Goal: Use online tool/utility: Utilize a website feature to perform a specific function

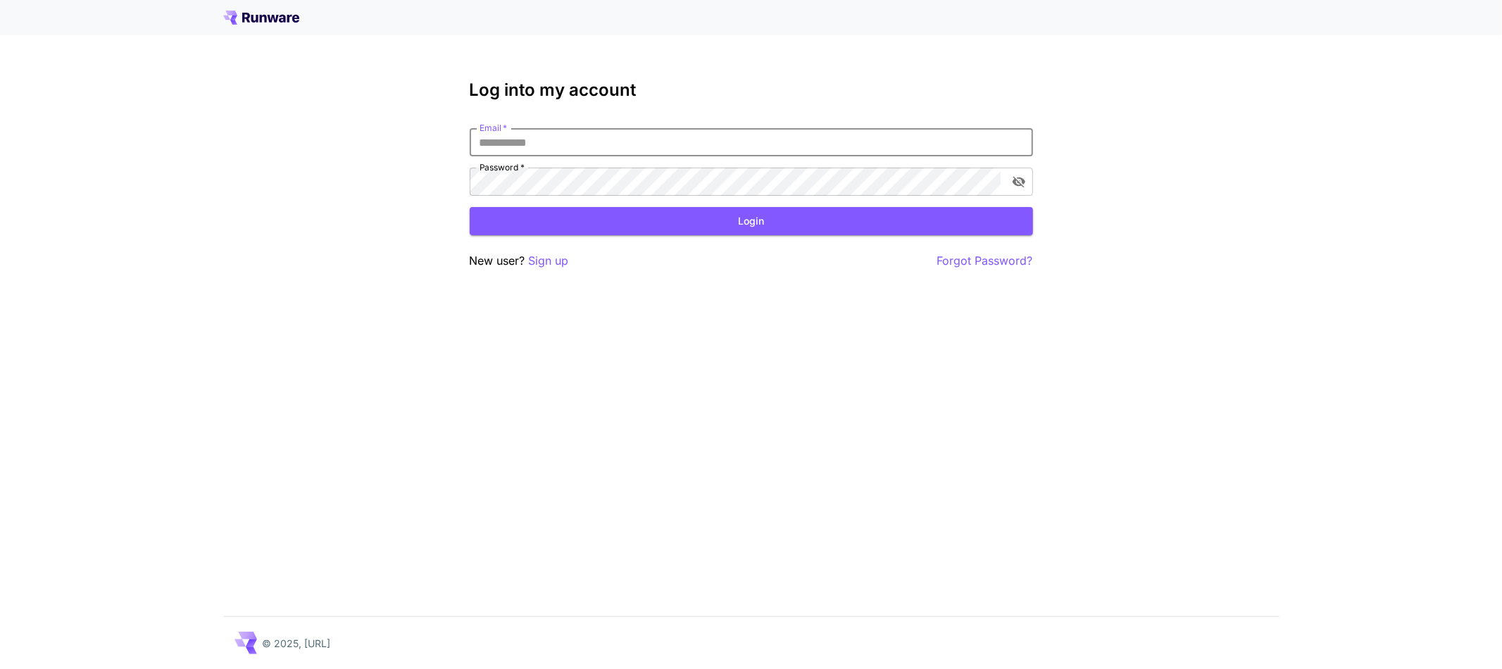
click at [884, 138] on input "Email   *" at bounding box center [751, 142] width 563 height 28
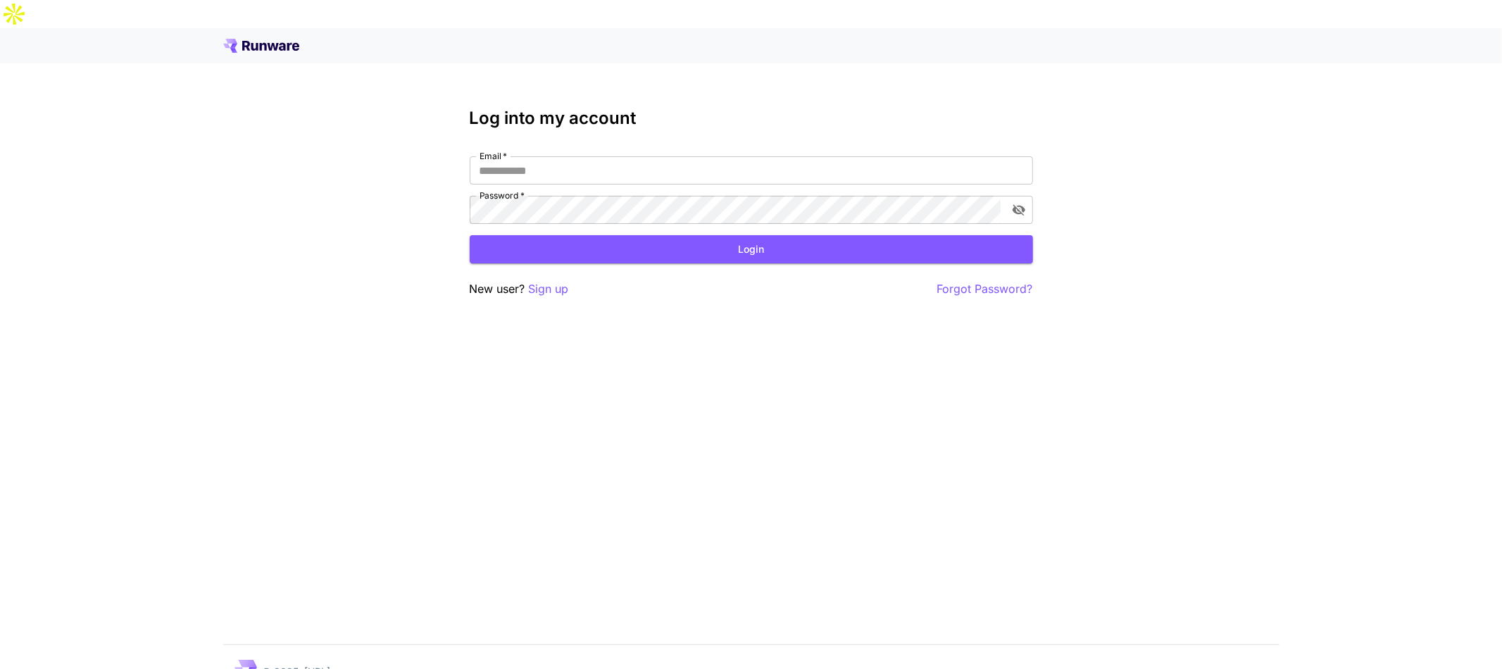
type input "**********"
click at [564, 235] on button "Login" at bounding box center [751, 249] width 563 height 29
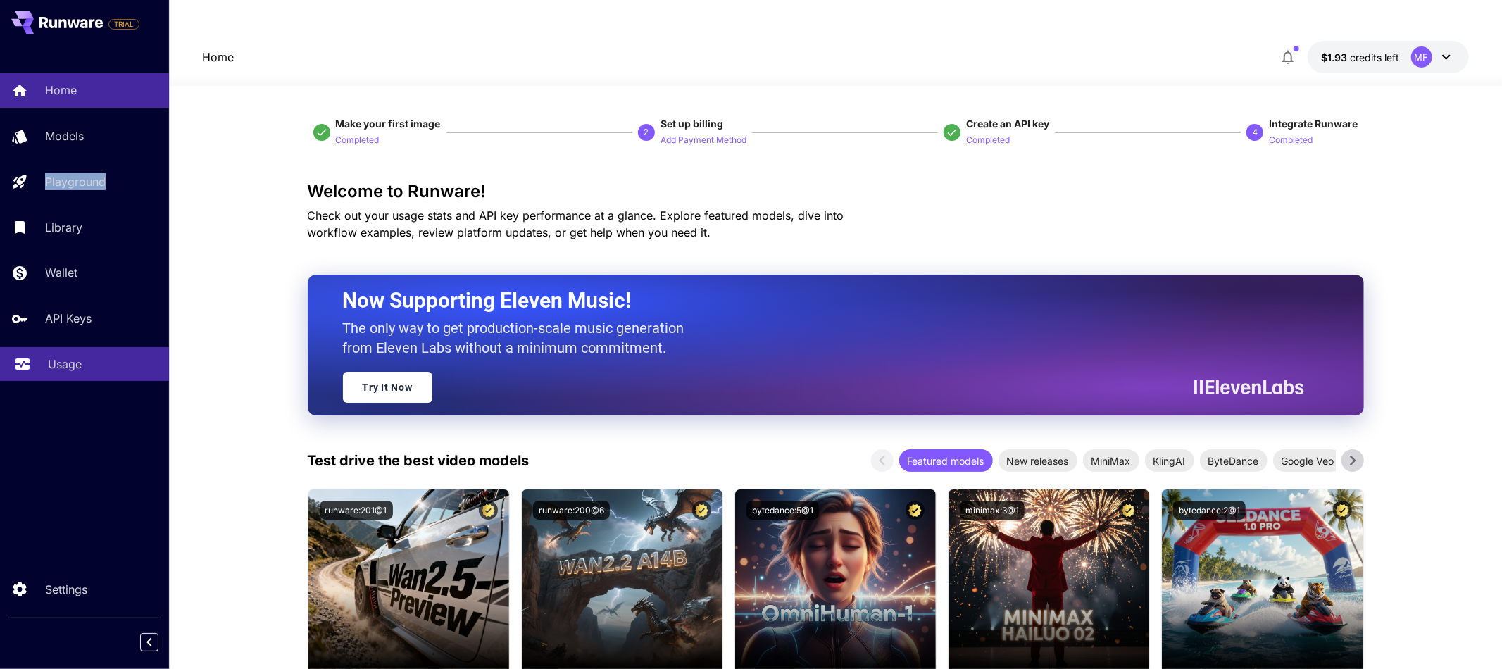
click at [56, 362] on p "Usage" at bounding box center [65, 364] width 34 height 17
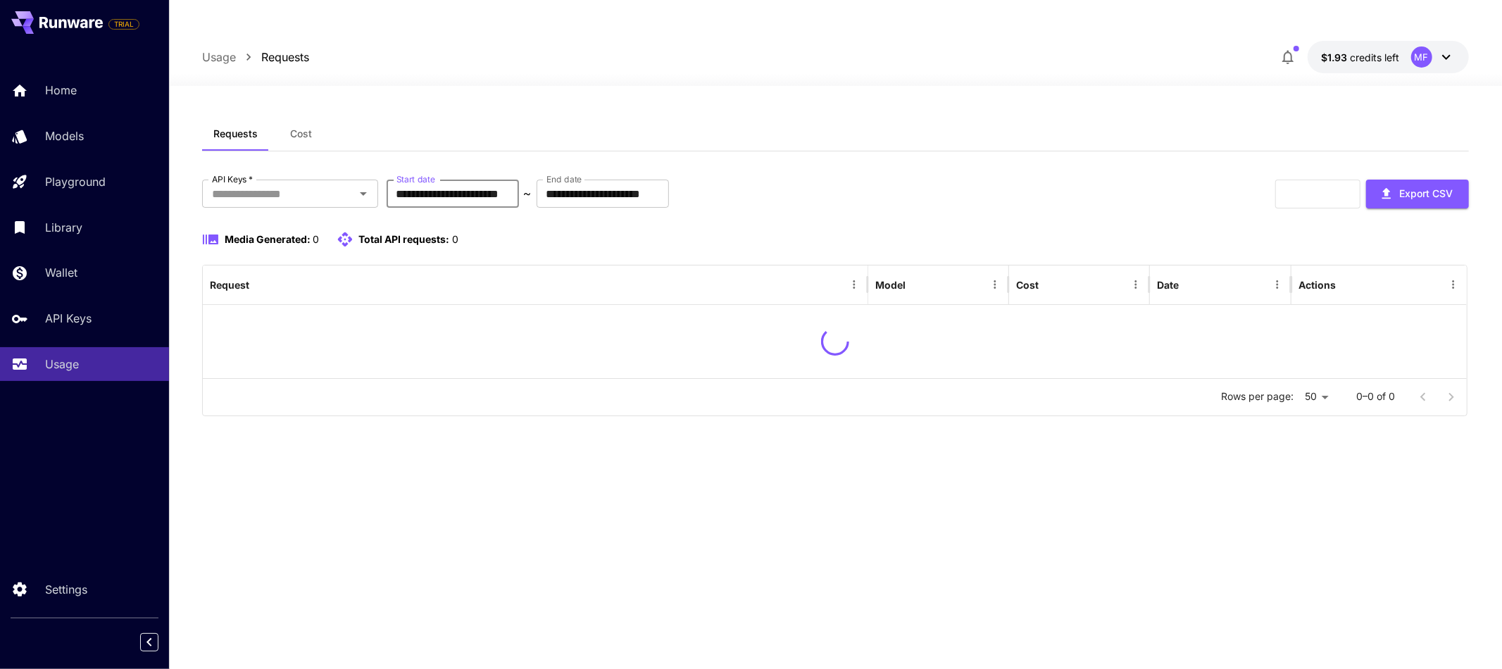
click at [473, 180] on input "**********" at bounding box center [453, 194] width 132 height 28
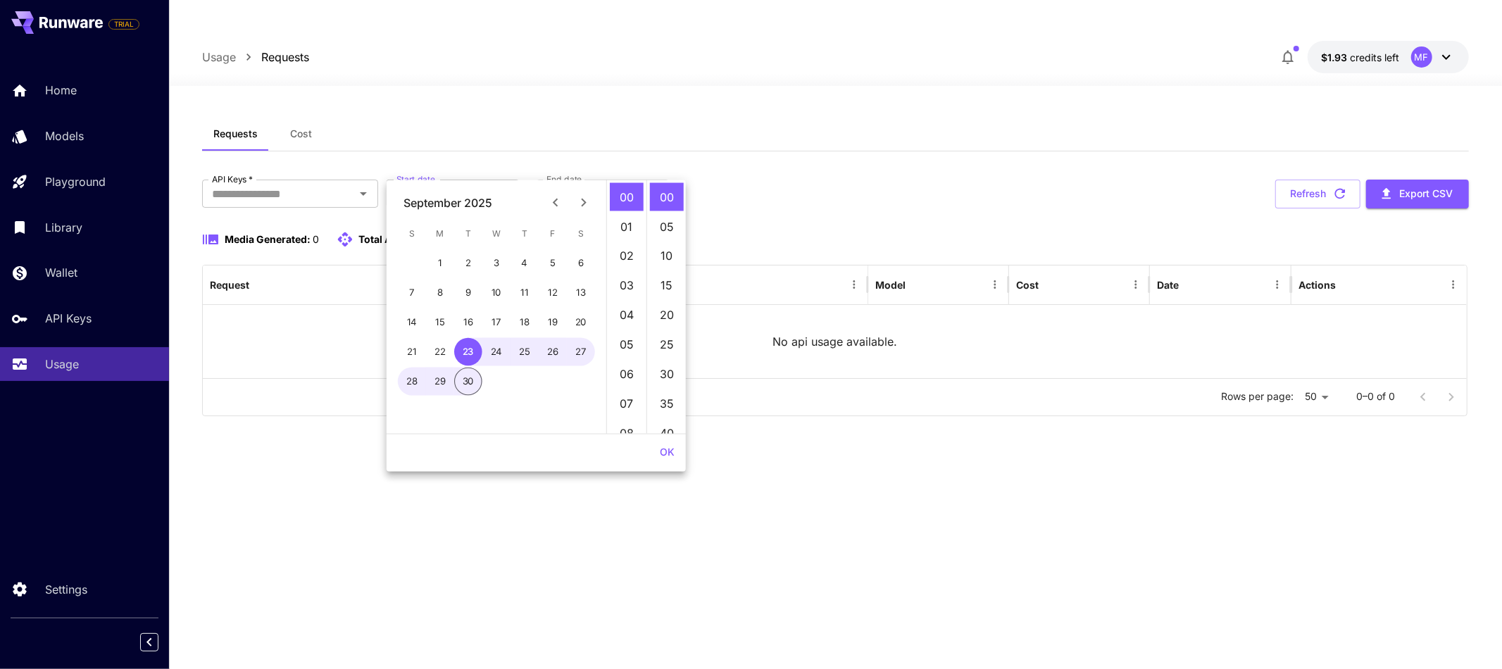
click at [556, 194] on icon "Previous month" at bounding box center [555, 202] width 17 height 17
click at [468, 256] on button "1" at bounding box center [468, 263] width 28 height 28
type input "**********"
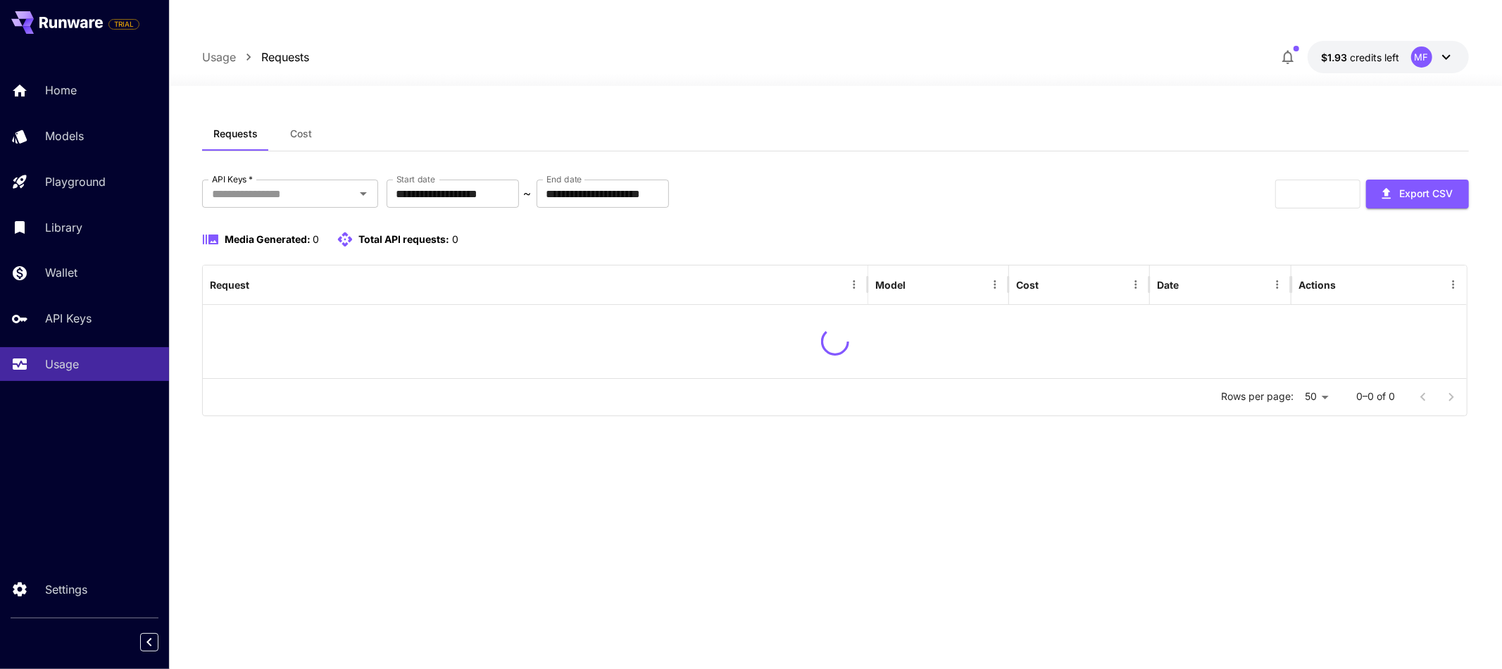
click at [974, 139] on div "**********" at bounding box center [835, 272] width 1266 height 311
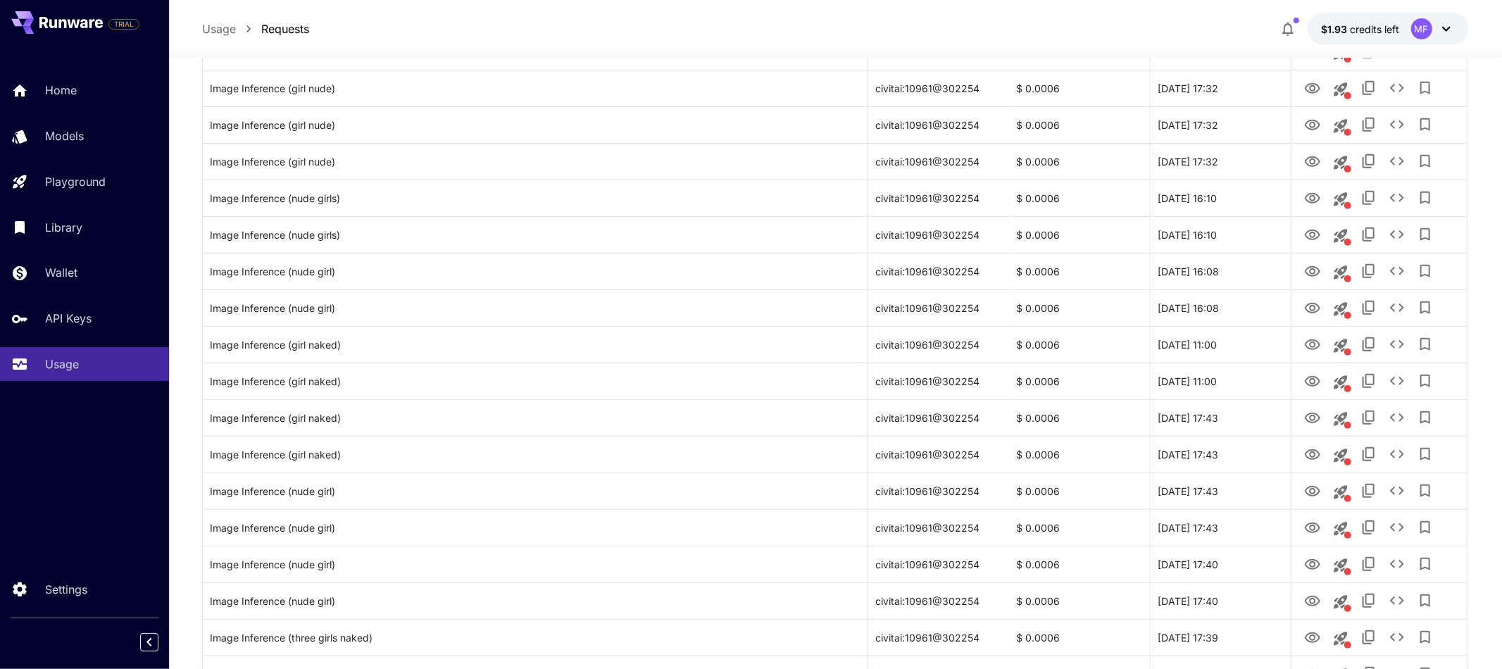
scroll to position [563, 0]
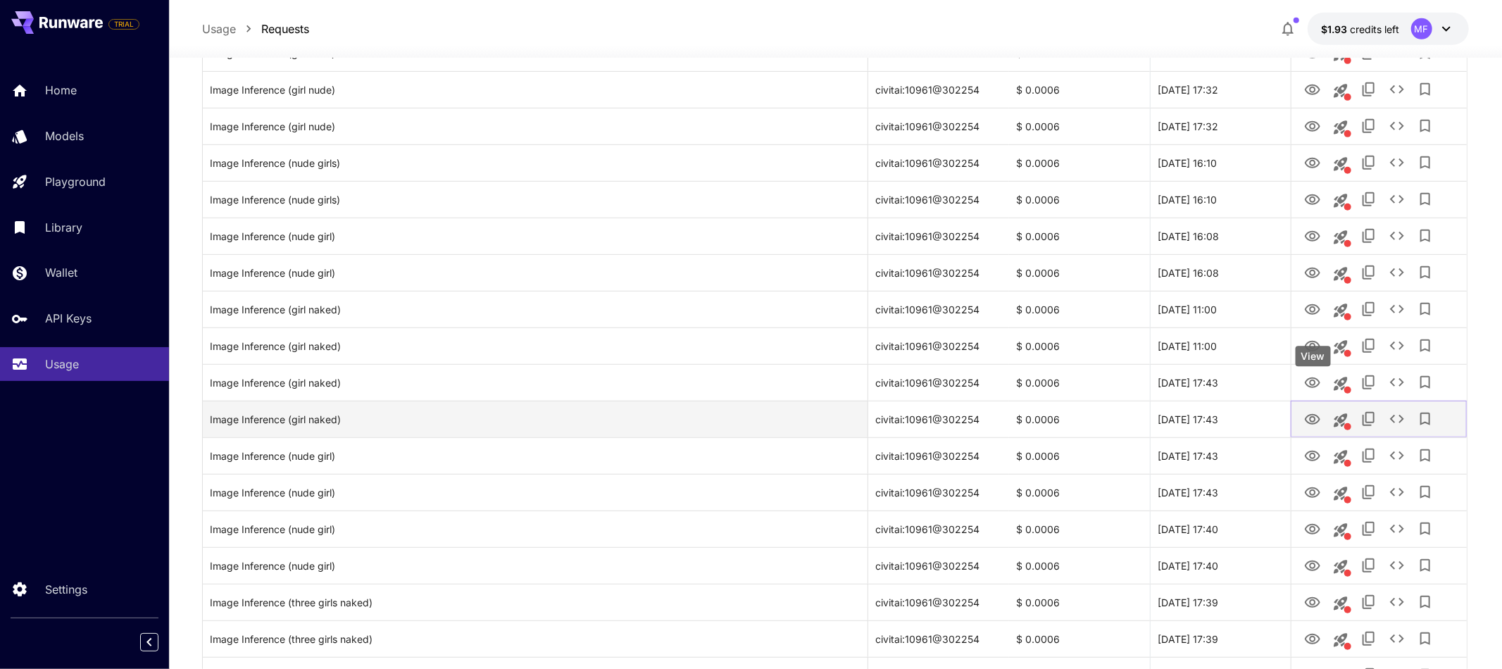
click at [1317, 414] on icon "View" at bounding box center [1312, 419] width 15 height 11
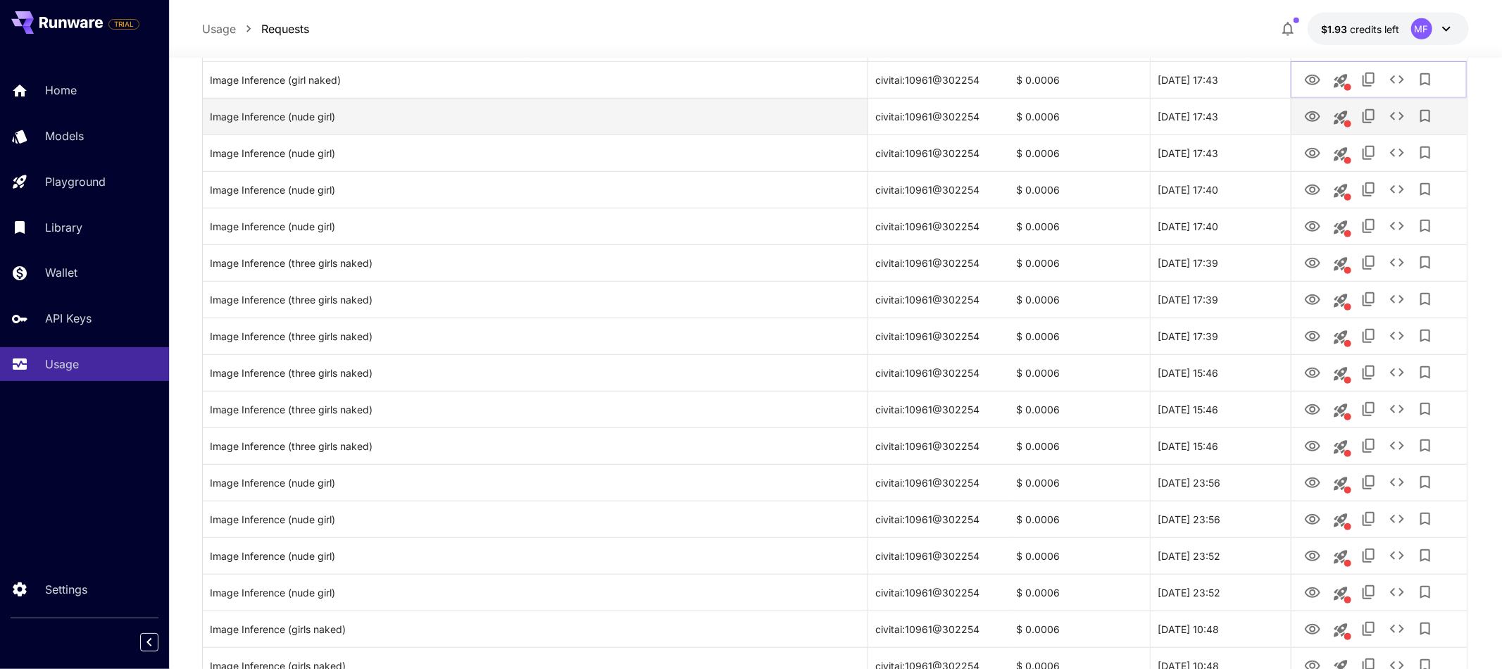
scroll to position [969, 0]
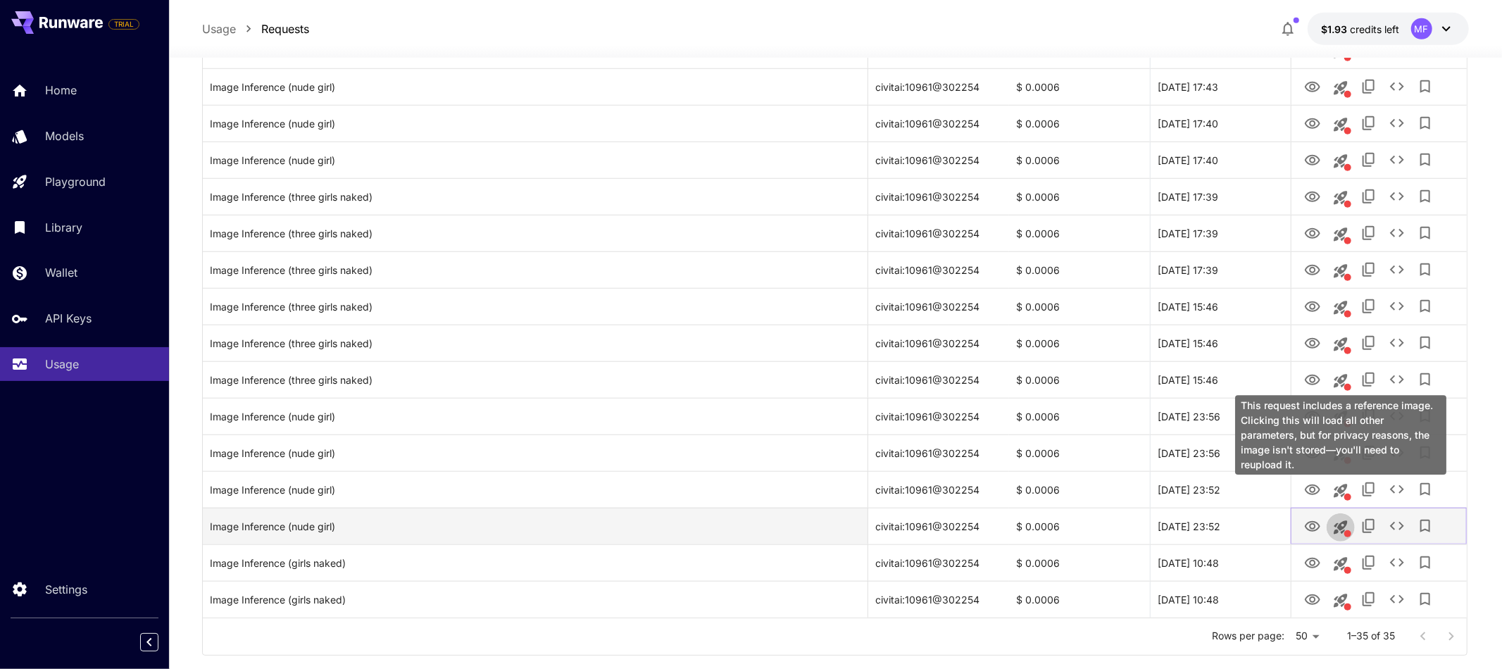
click at [1339, 520] on icon "This request includes a reference image. Clicking this will load all other para…" at bounding box center [1340, 526] width 13 height 13
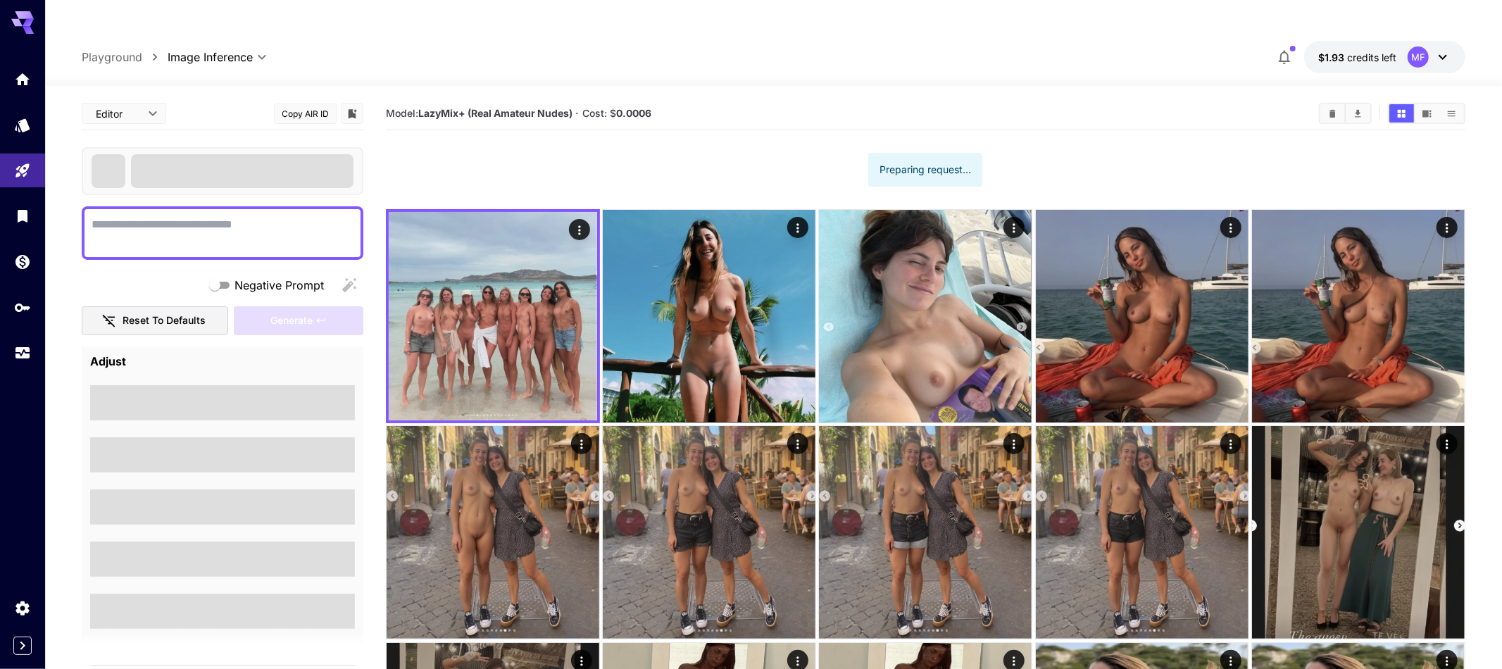
type textarea "*********"
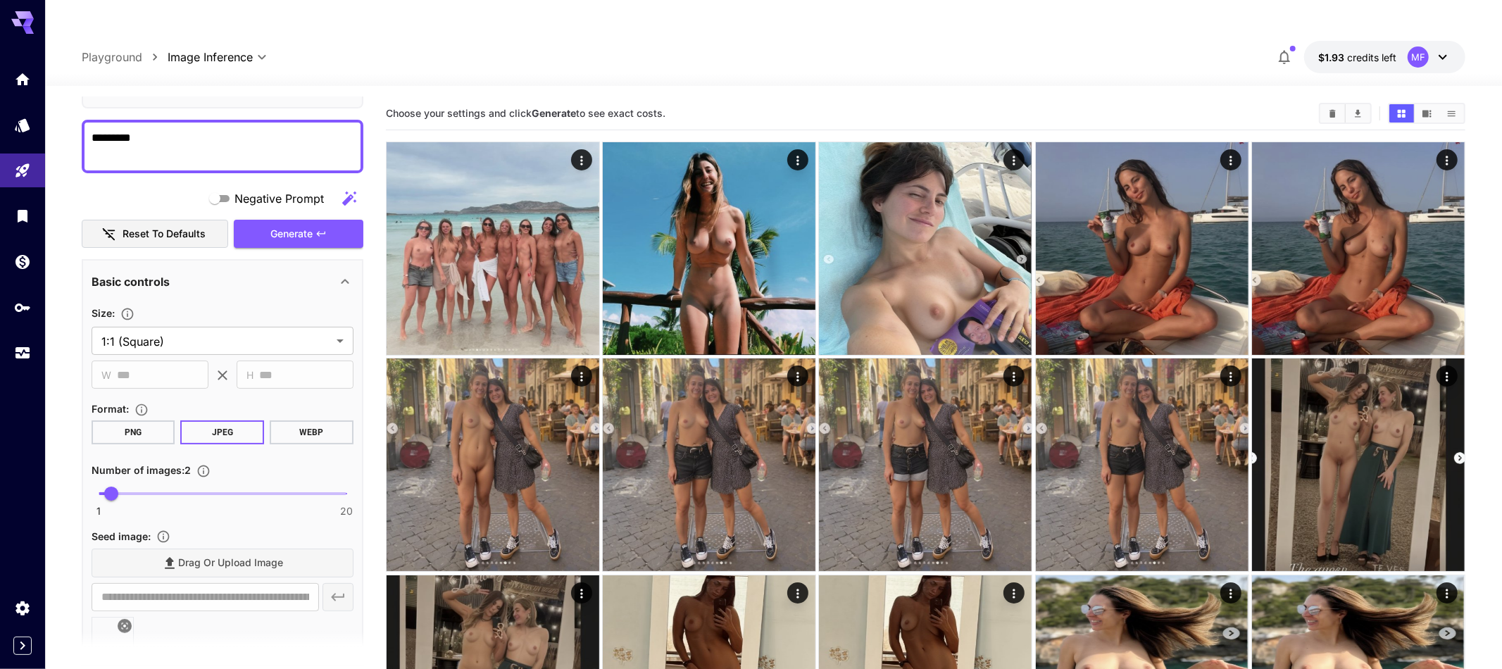
scroll to position [87, 0]
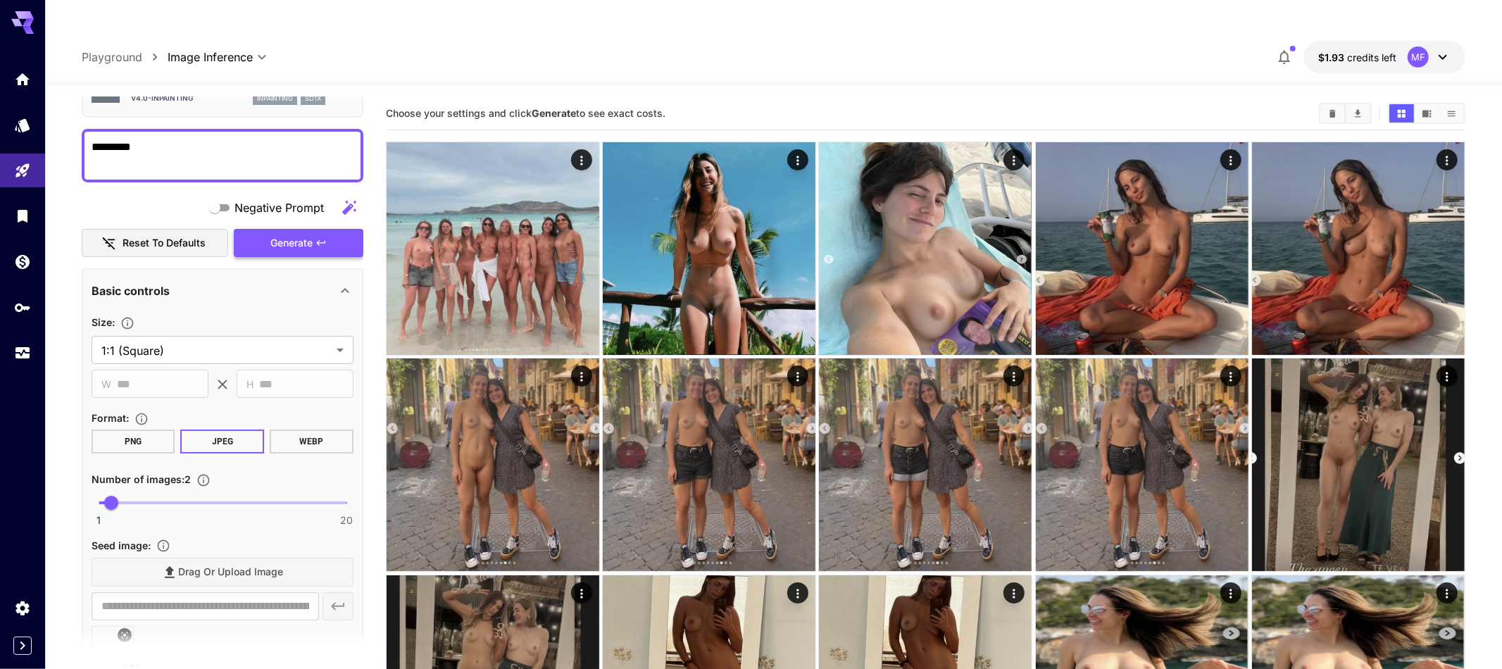
click at [318, 237] on icon "button" at bounding box center [320, 242] width 11 height 11
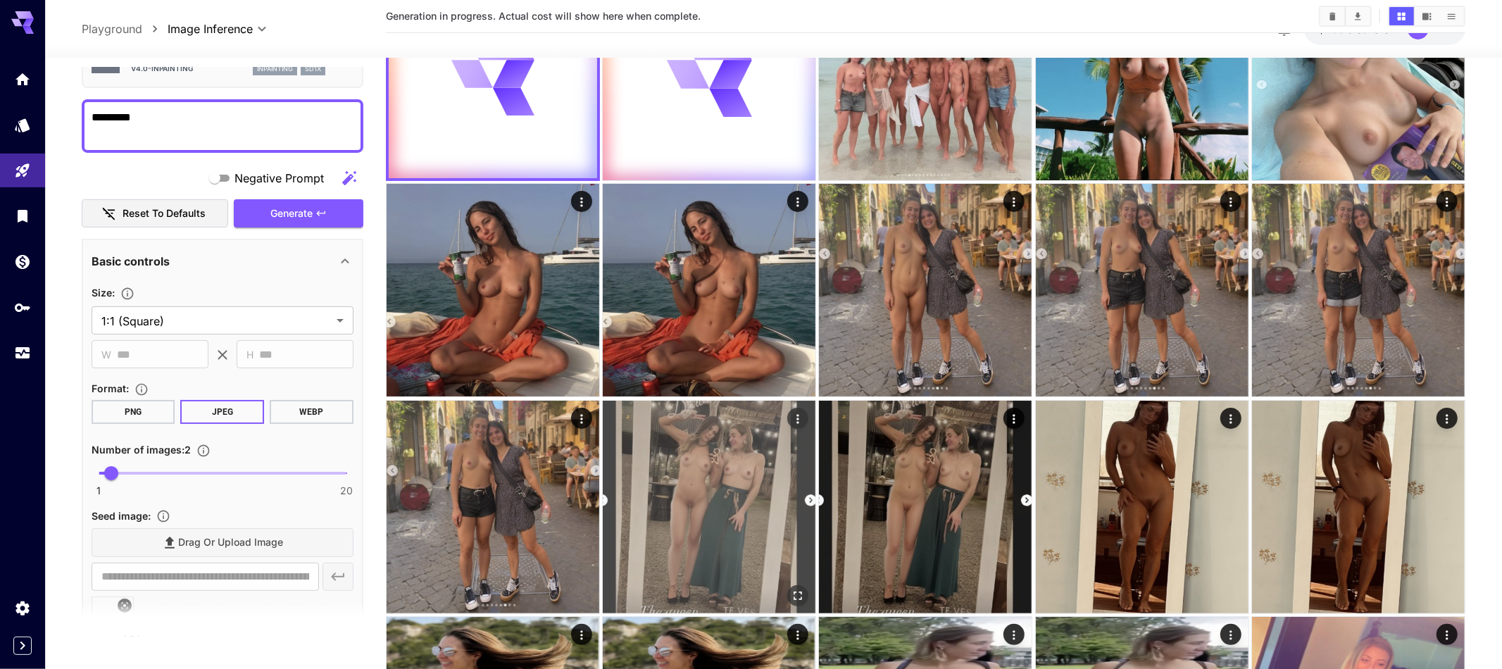
scroll to position [0, 0]
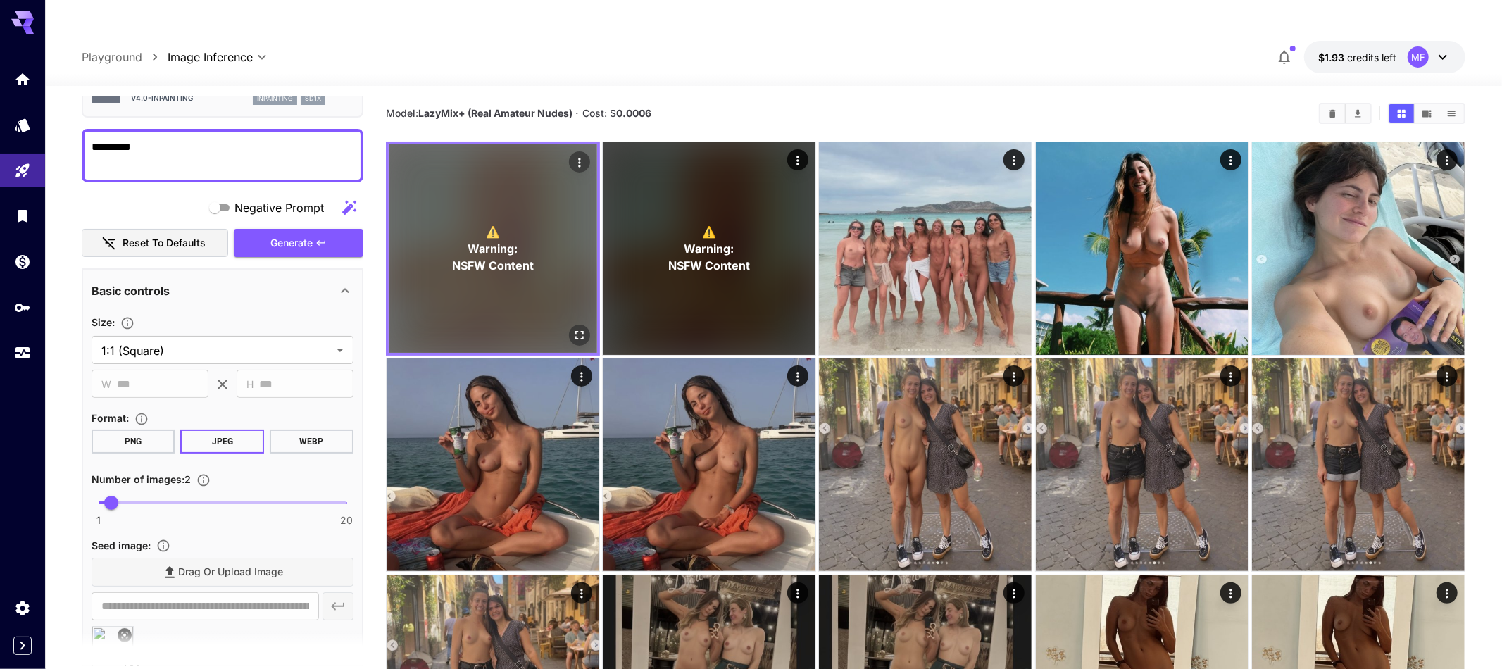
click at [512, 250] on div "⚠️ Warning: NSFW Content" at bounding box center [493, 248] width 208 height 208
click at [511, 240] on span "Warning:" at bounding box center [493, 248] width 50 height 17
click at [581, 156] on icon "Actions" at bounding box center [580, 163] width 14 height 14
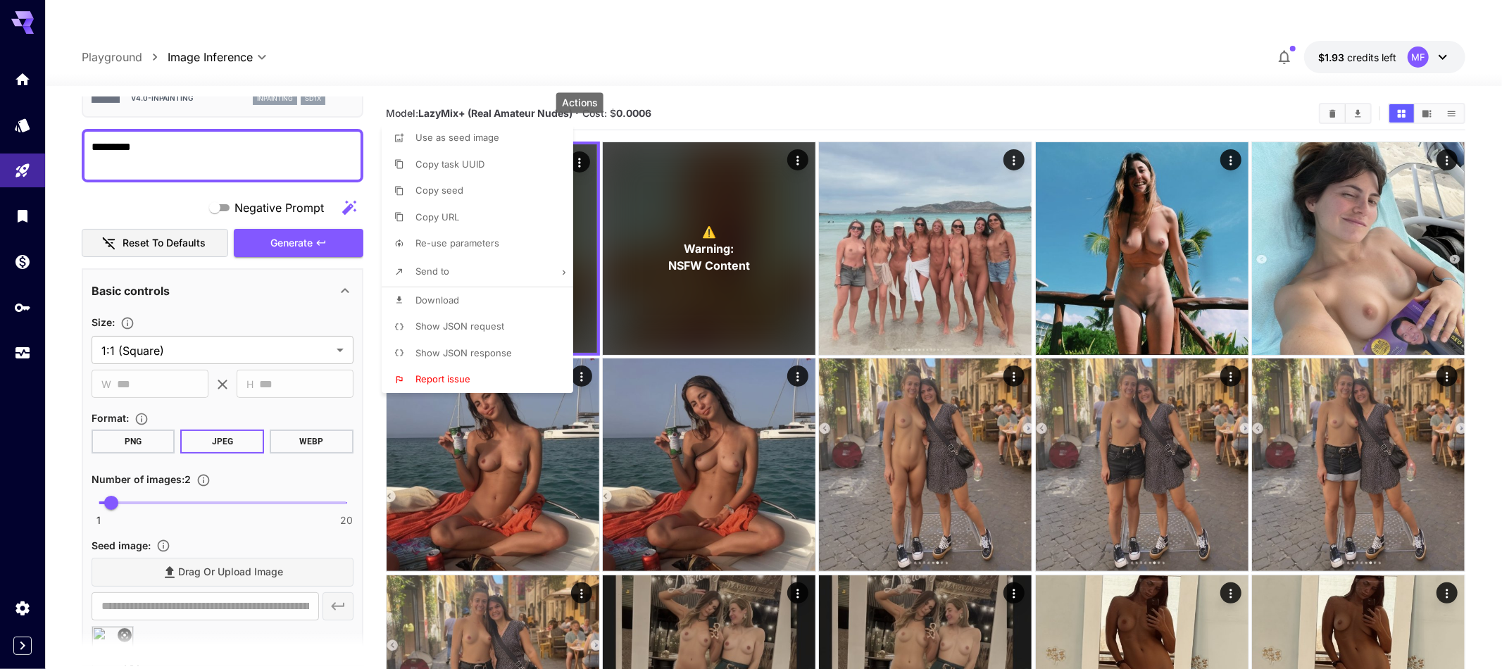
click at [669, 197] on div at bounding box center [751, 334] width 1502 height 669
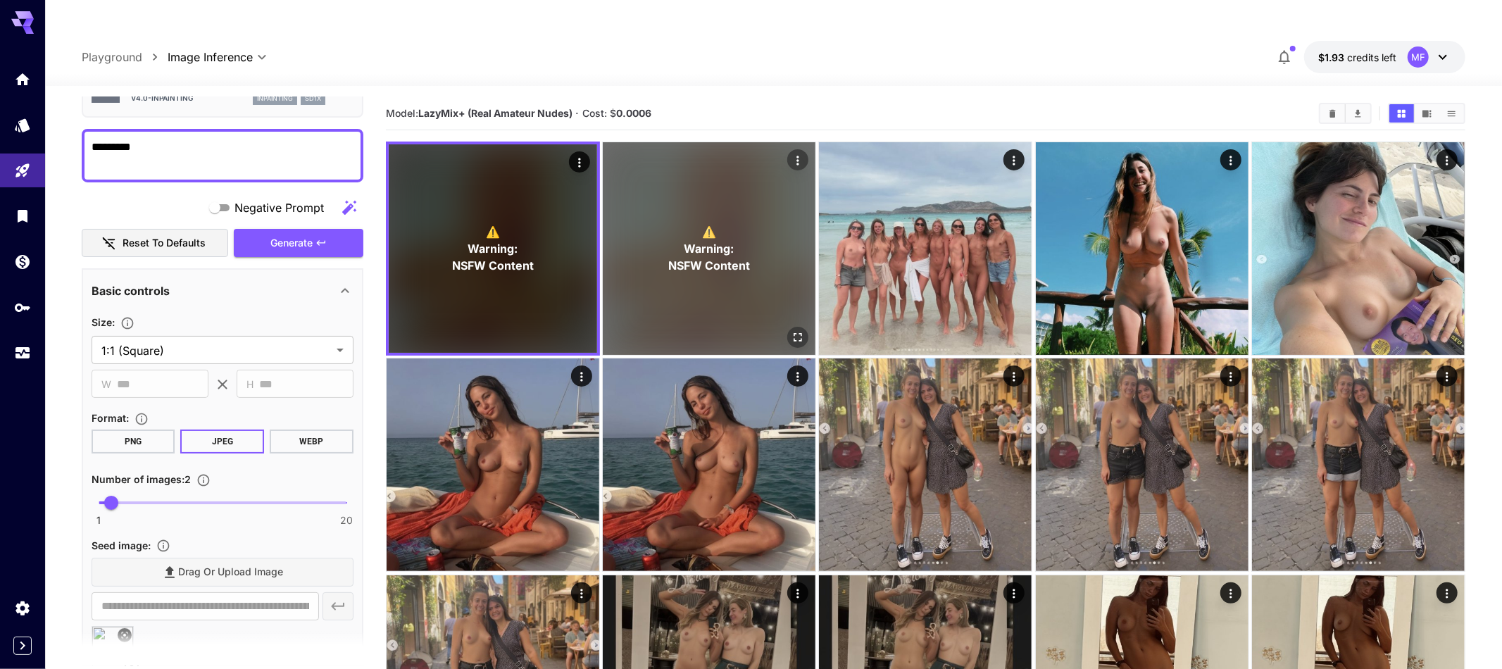
click at [697, 240] on span "Warning:" at bounding box center [710, 248] width 50 height 17
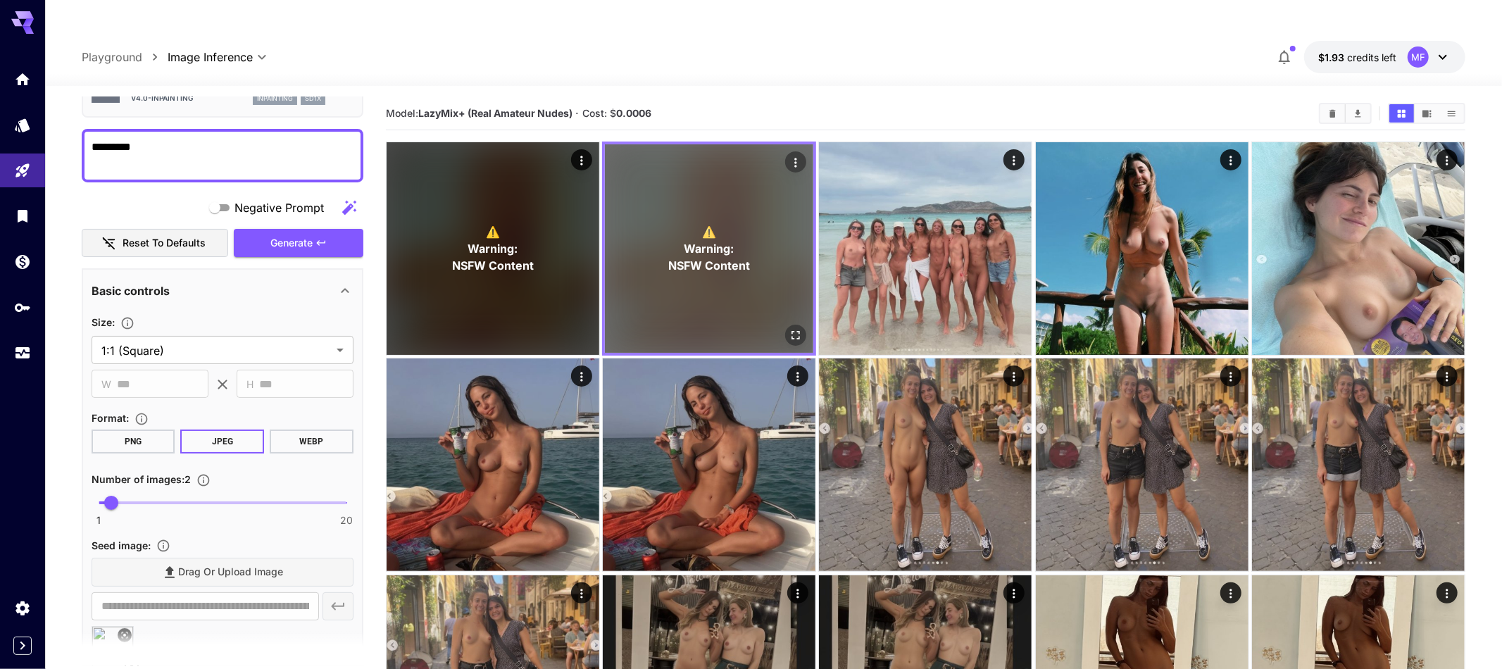
click at [799, 156] on icon "Actions" at bounding box center [796, 163] width 14 height 14
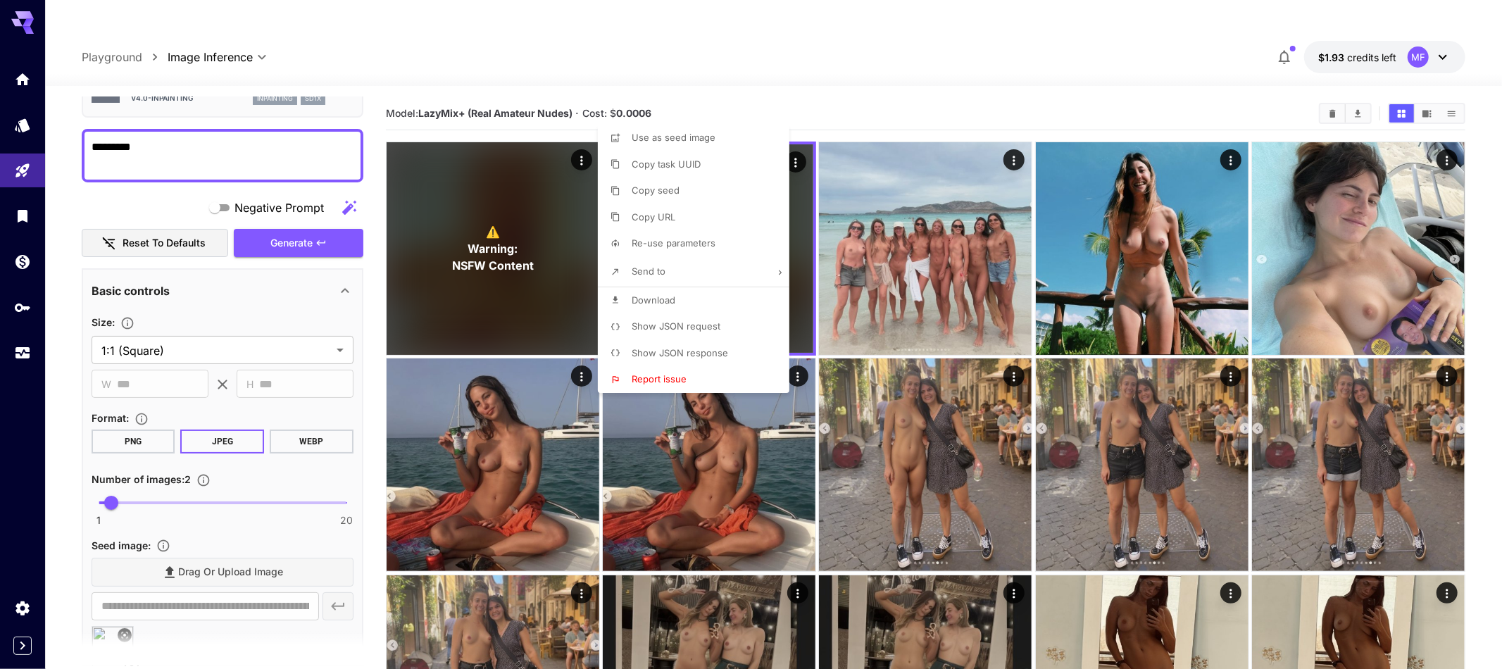
click at [512, 223] on div at bounding box center [751, 334] width 1502 height 669
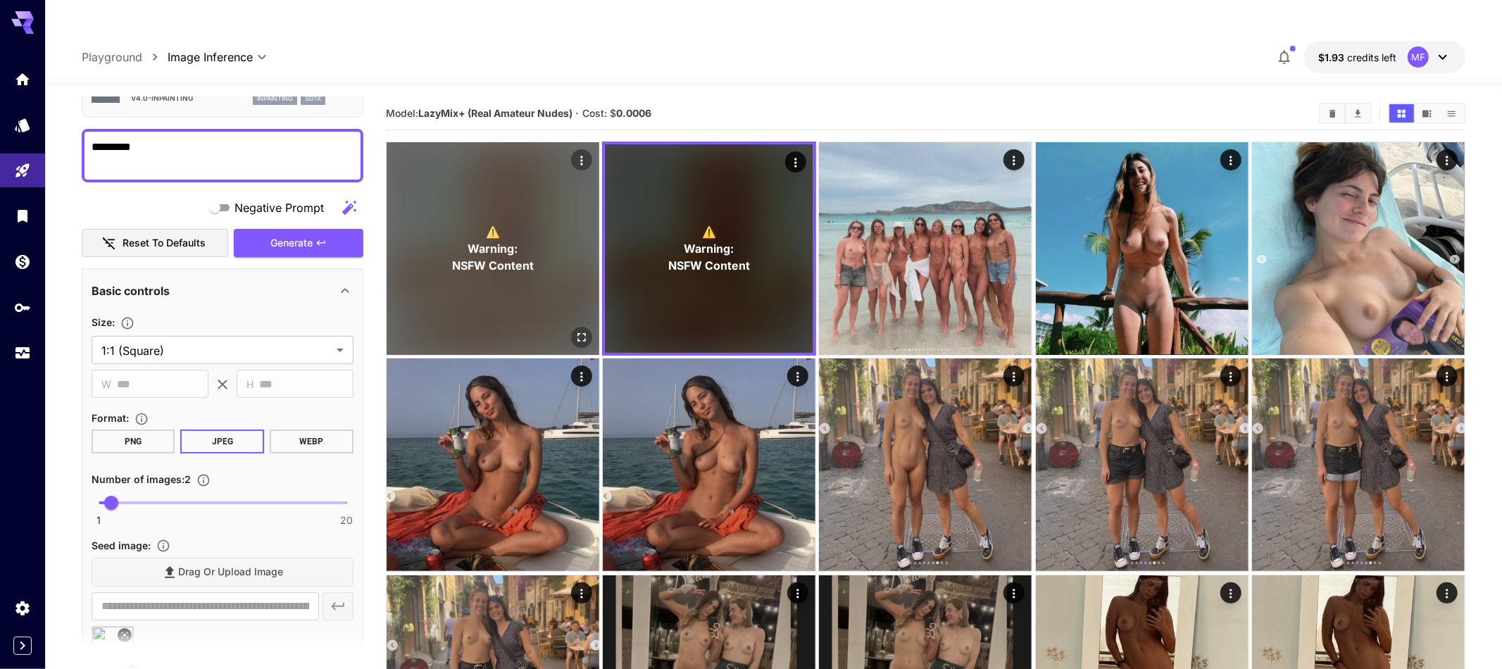
click at [539, 223] on div "⚠️ Warning: NSFW Content" at bounding box center [493, 248] width 213 height 213
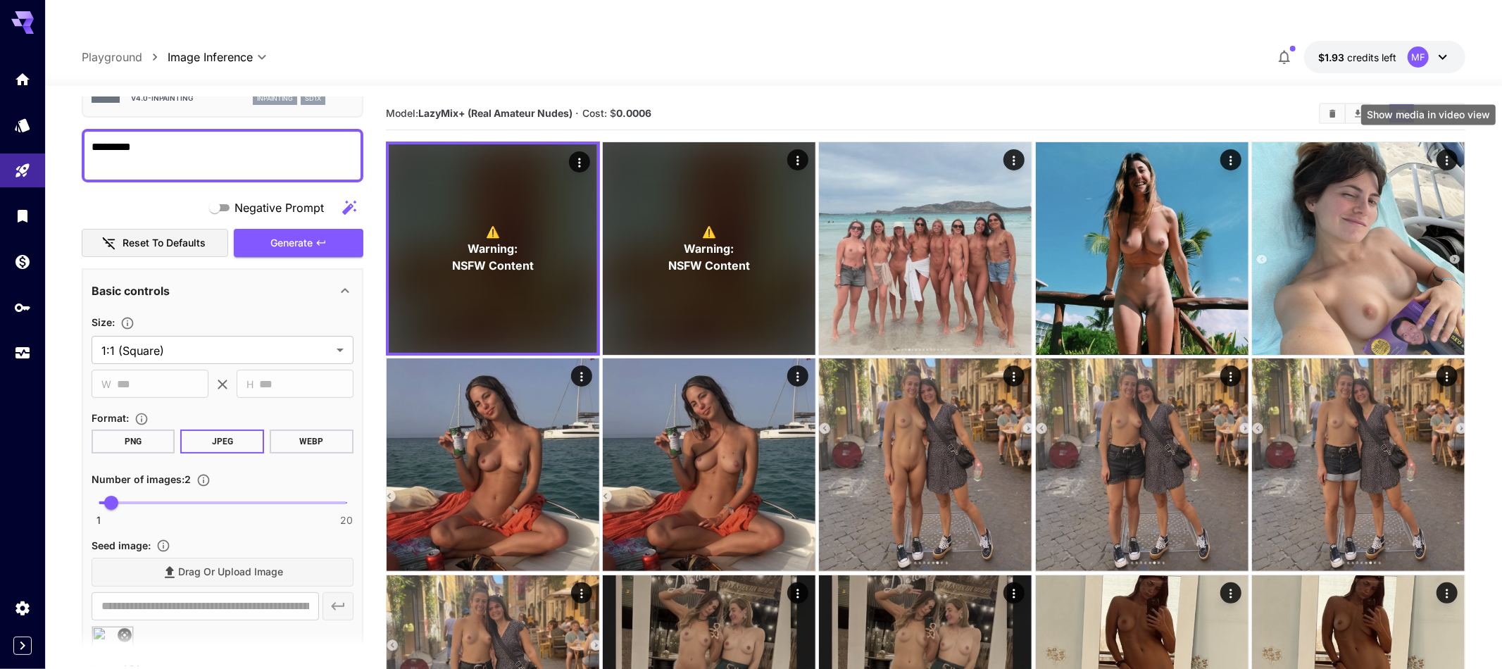
click at [1425, 104] on button "Show media in video view" at bounding box center [1427, 113] width 25 height 18
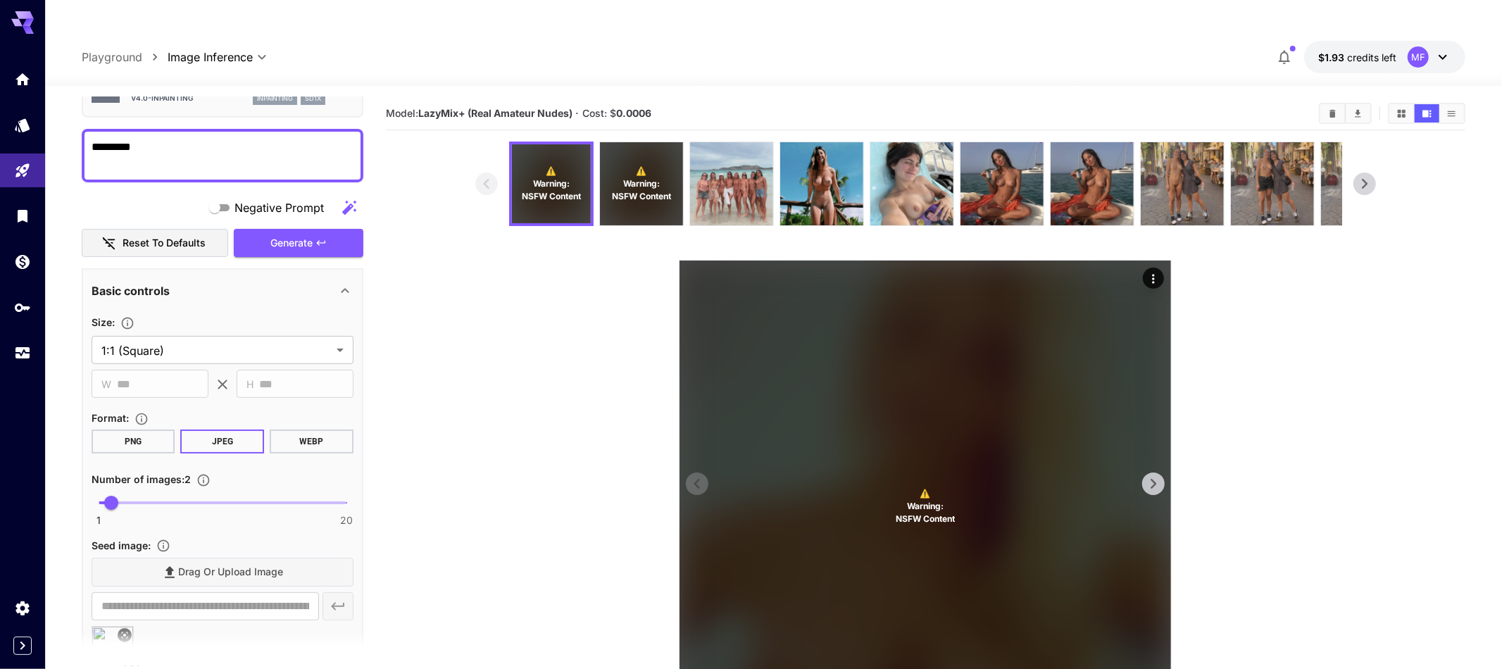
click at [937, 500] on span "Warning:" at bounding box center [925, 506] width 37 height 13
click at [1146, 473] on icon at bounding box center [1153, 483] width 21 height 21
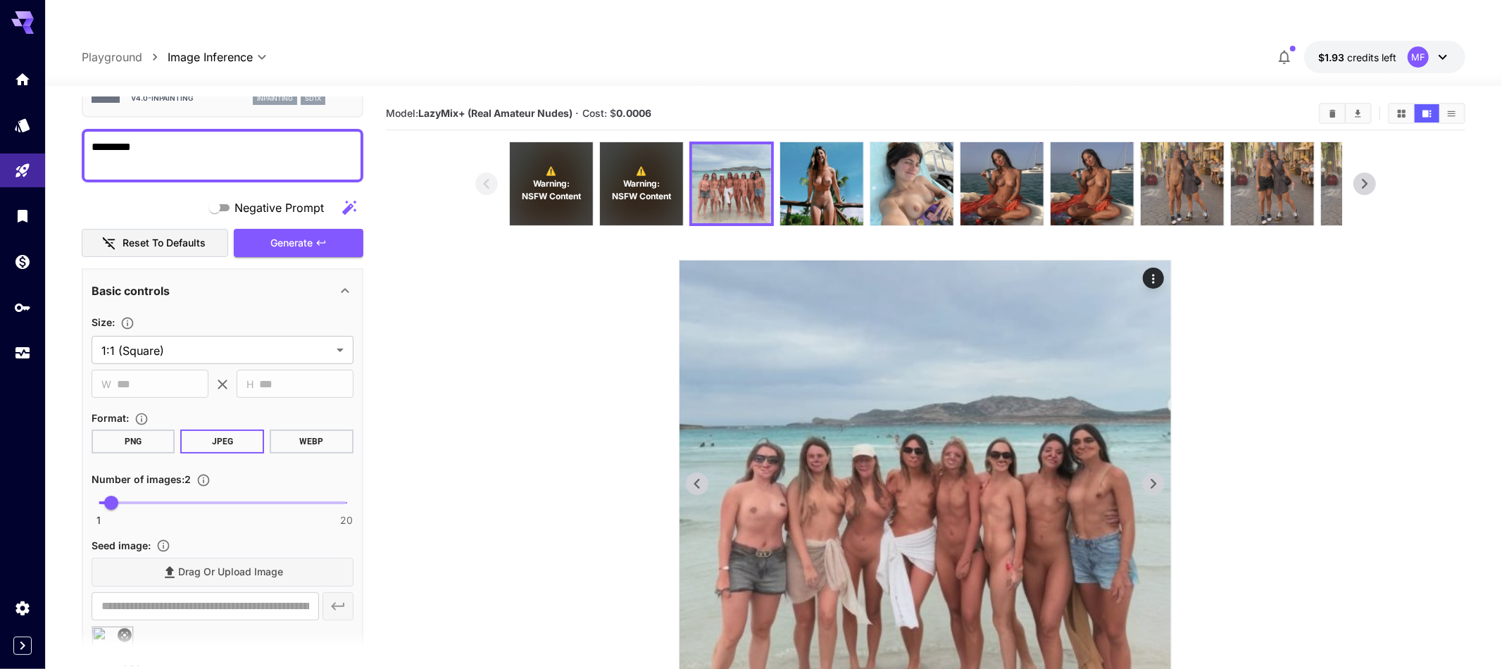
click at [1146, 473] on icon at bounding box center [1153, 483] width 21 height 21
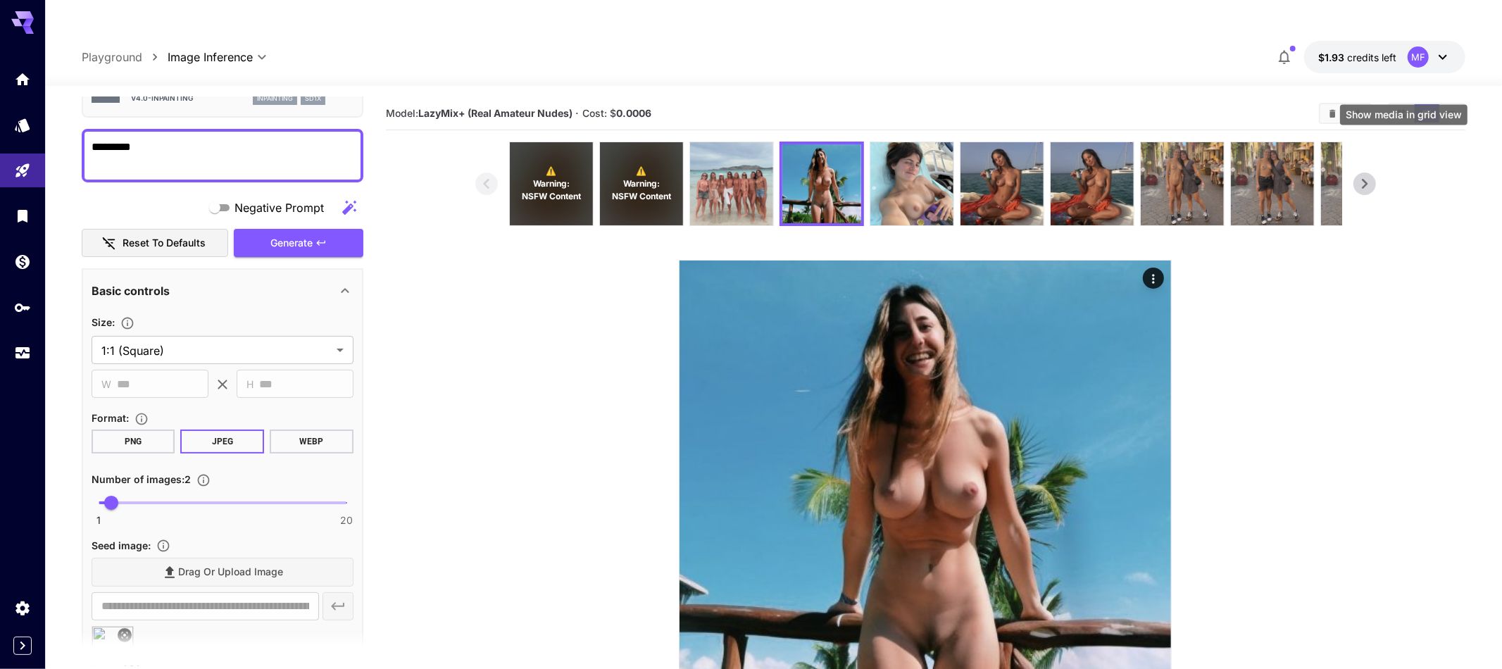
click at [1404, 109] on icon "Show media in grid view" at bounding box center [1402, 113] width 8 height 8
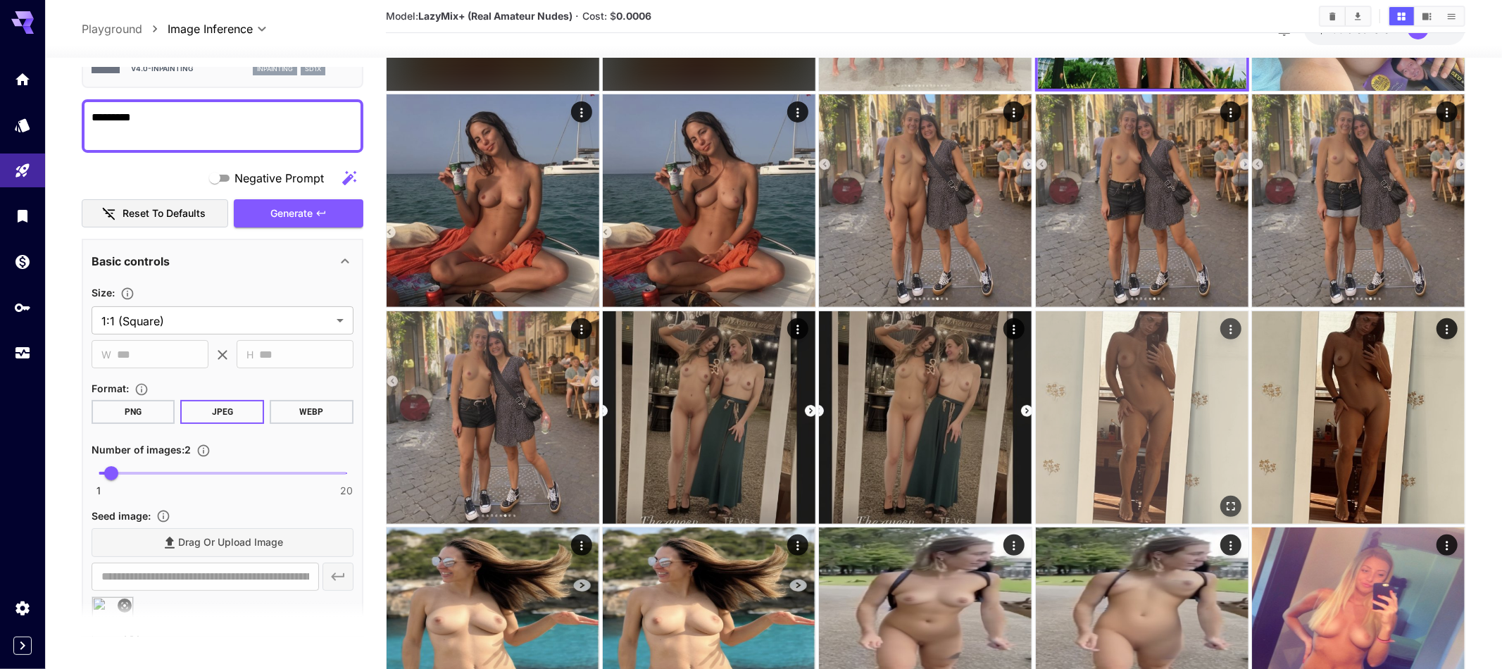
scroll to position [273, 0]
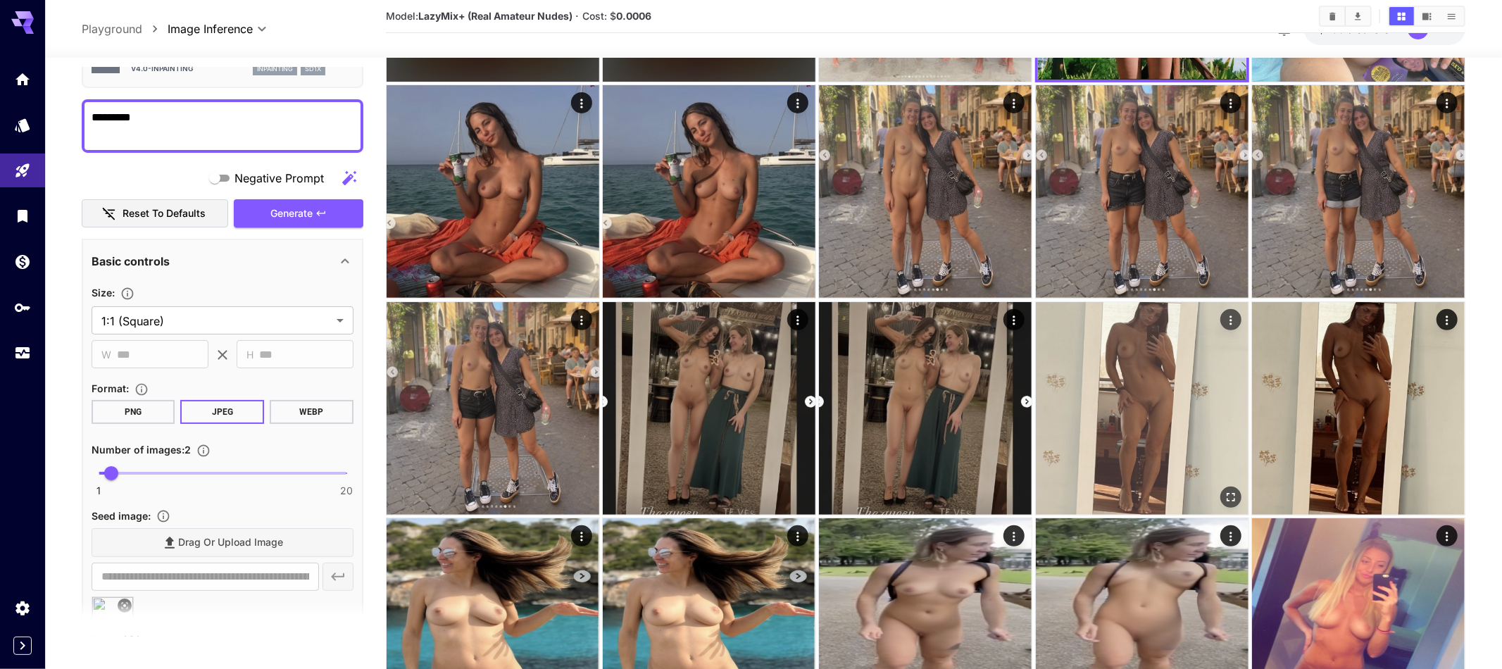
click at [1126, 330] on img at bounding box center [1142, 408] width 213 height 213
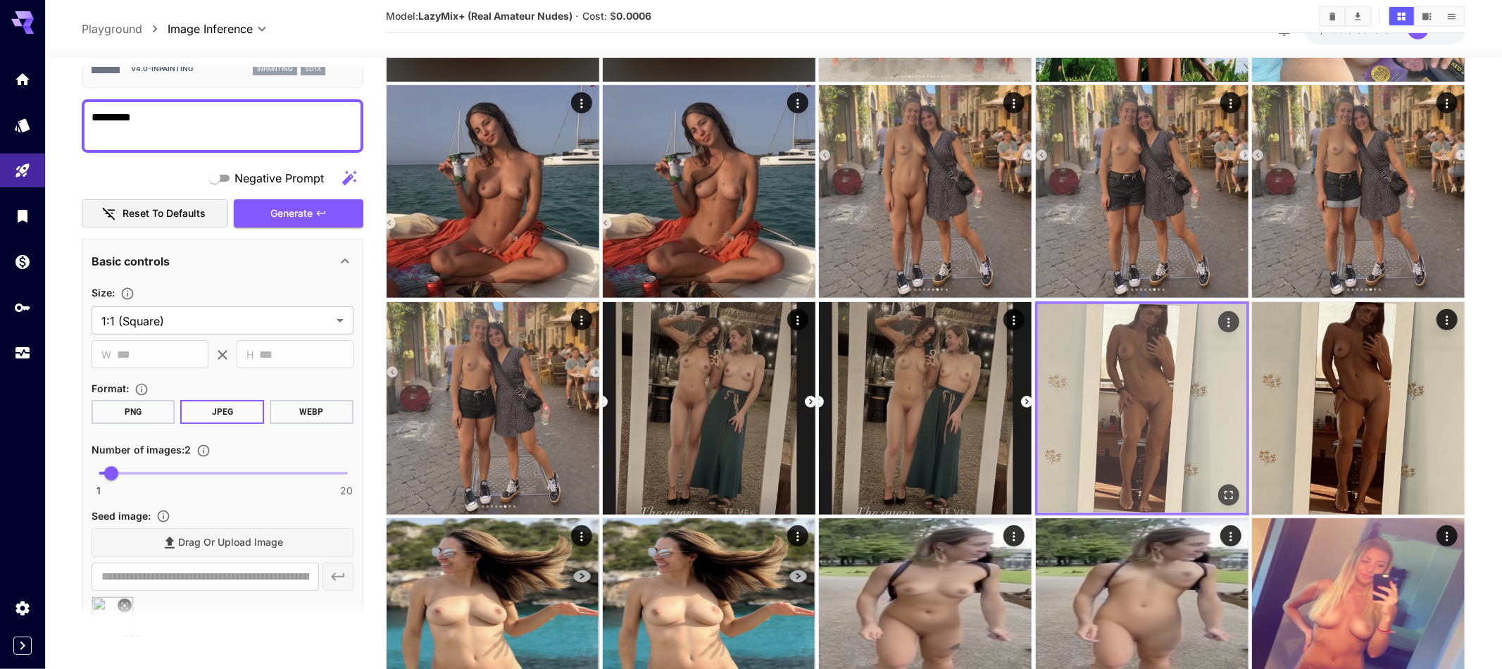
click at [1127, 348] on img at bounding box center [1142, 408] width 208 height 208
click at [1228, 488] on icon "Open in fullscreen" at bounding box center [1229, 495] width 14 height 14
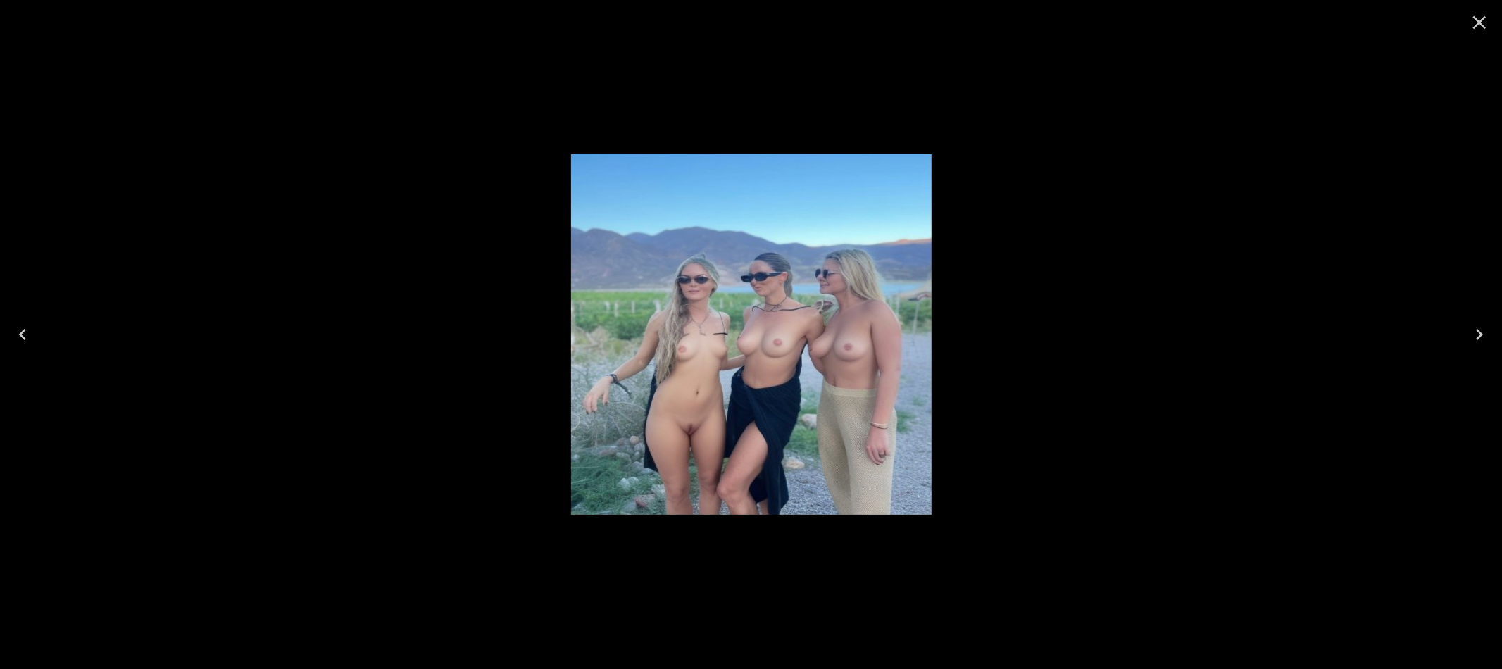
click at [1483, 20] on icon "Close" at bounding box center [1479, 22] width 13 height 13
